Goal: Find specific page/section: Find specific page/section

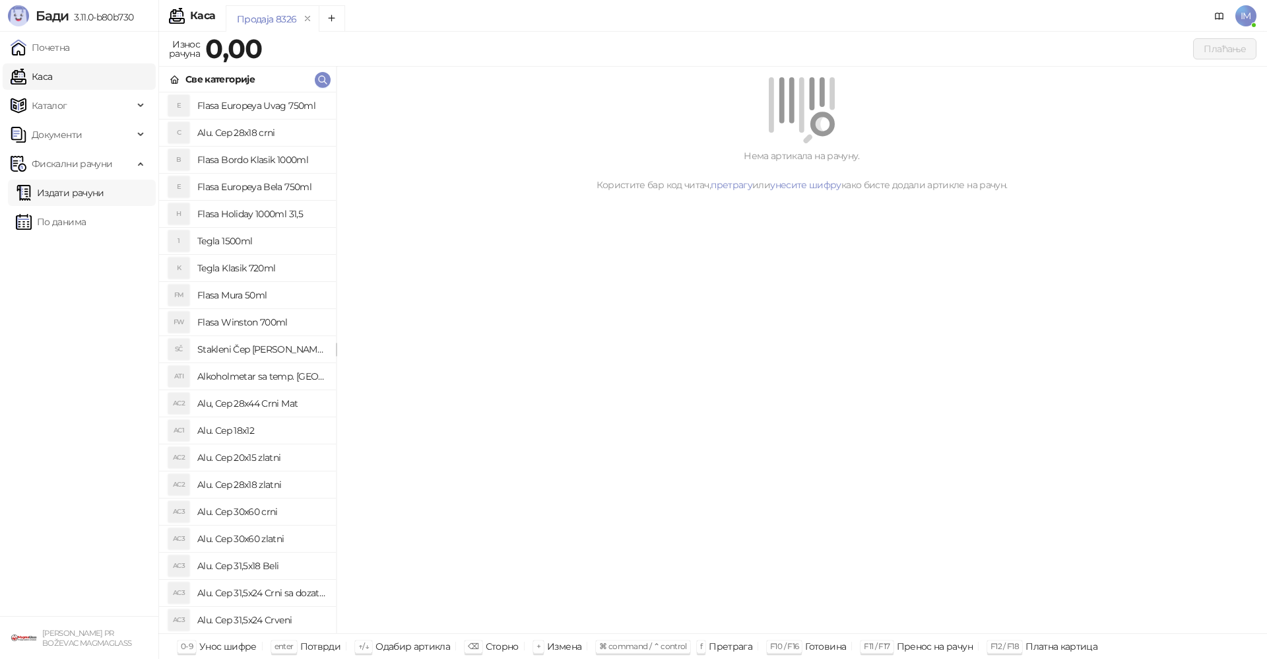
click at [61, 198] on link "Издати рачуни" at bounding box center [60, 193] width 88 height 26
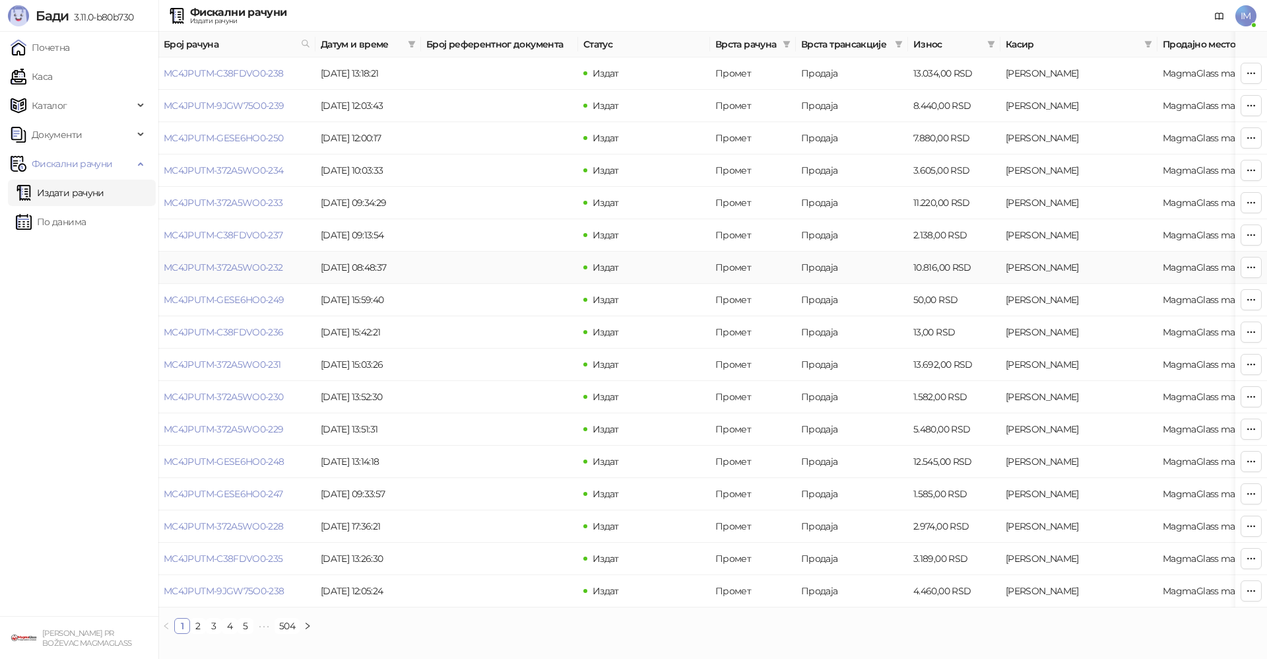
click at [259, 274] on td "MC4JPUTM-372A5WO0-232" at bounding box center [236, 268] width 157 height 32
click at [267, 264] on link "MC4JPUTM-372A5WO0-232" at bounding box center [223, 267] width 119 height 12
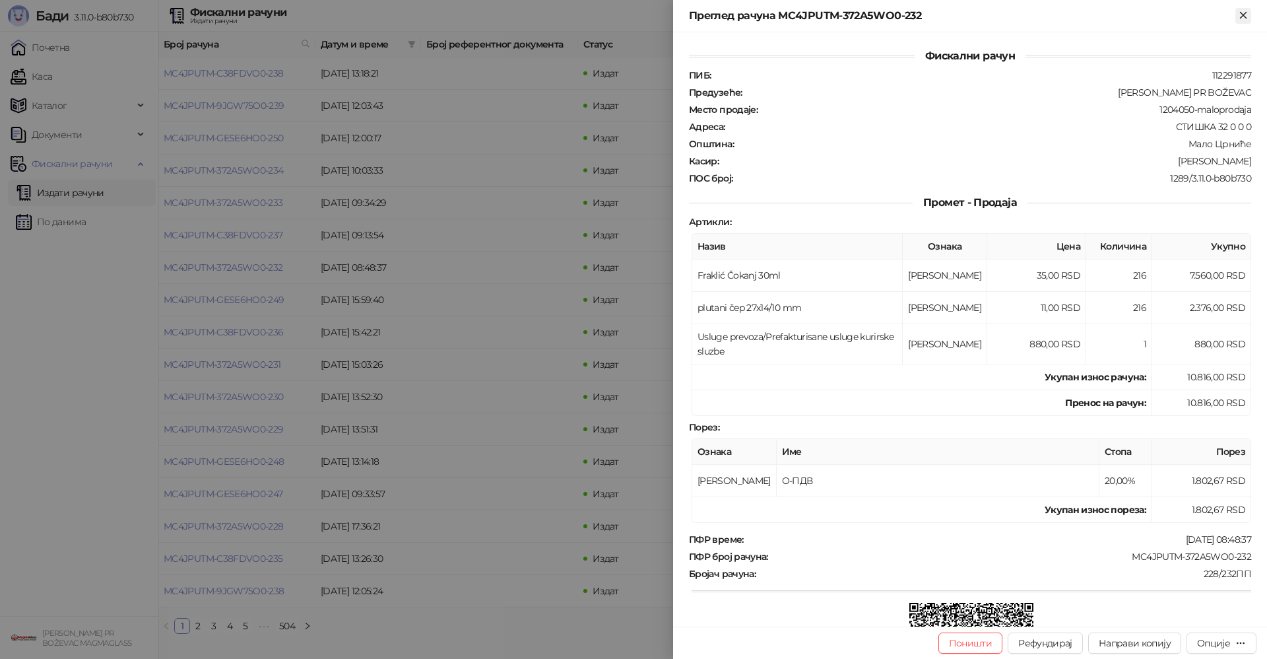
click at [1244, 13] on icon "Close" at bounding box center [1244, 15] width 12 height 12
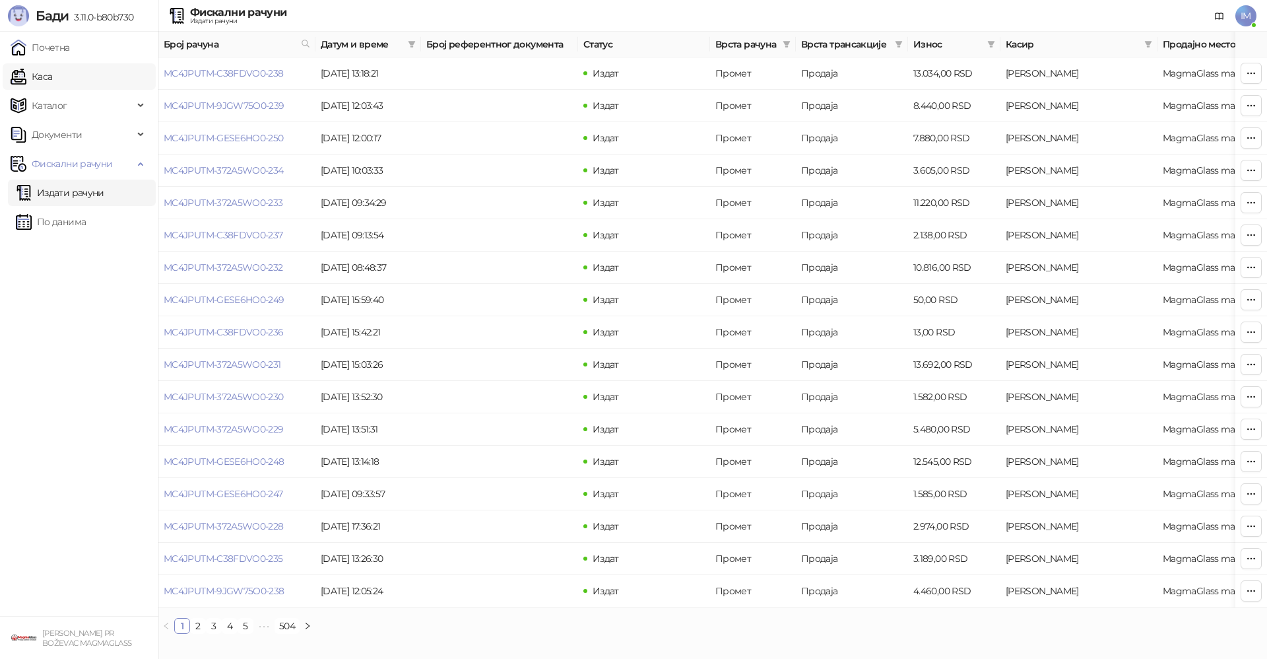
click at [21, 75] on link "Каса" at bounding box center [32, 76] width 42 height 26
